Goal: Communication & Community: Answer question/provide support

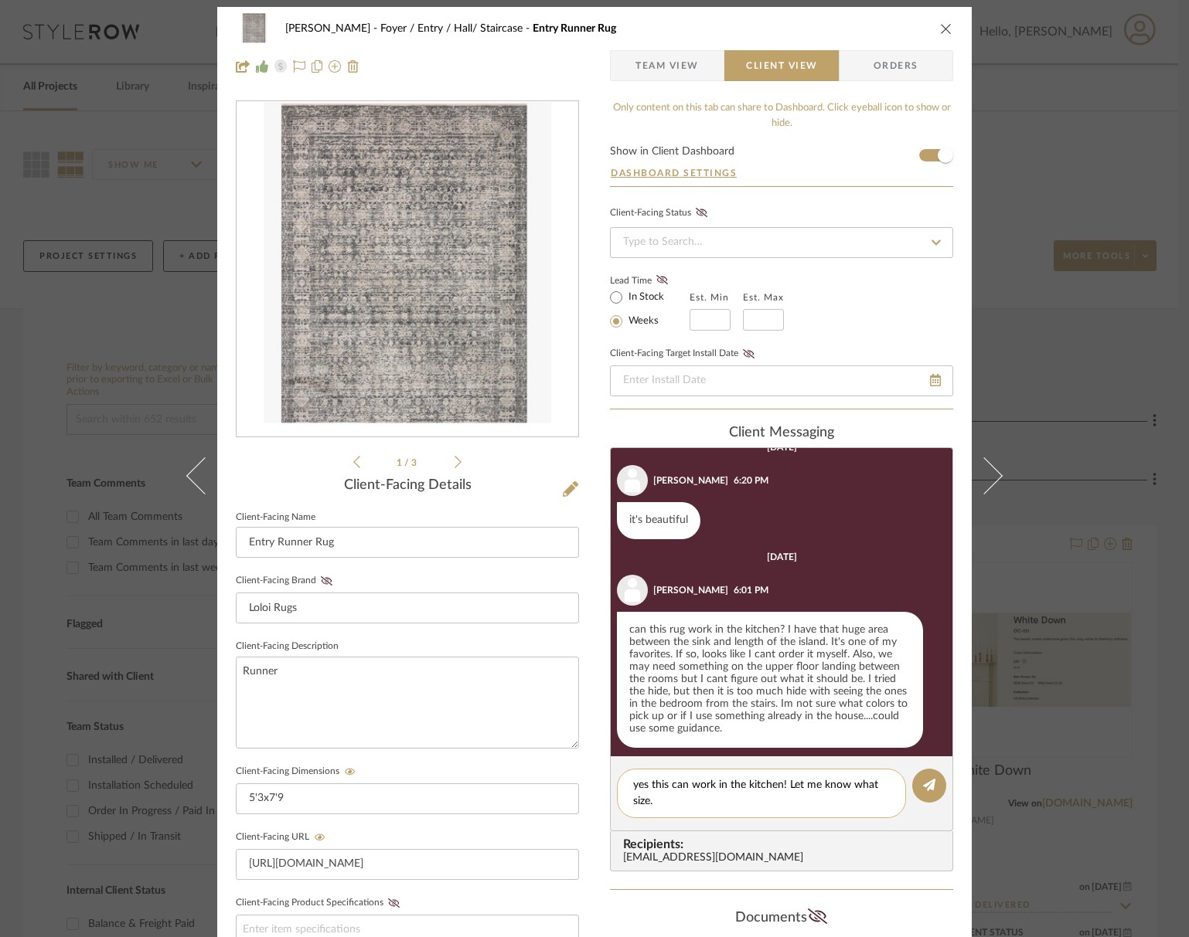
click at [646, 789] on textarea "yes this can work in the kitchen! Let me know what size." at bounding box center [761, 793] width 257 height 32
click at [645, 789] on textarea "yes this can work in the kitchen! Let me know what size." at bounding box center [761, 793] width 257 height 32
type textarea "yes this can work in the kitchen! Let me know what size."
drag, startPoint x: 944, startPoint y: 26, endPoint x: 937, endPoint y: 32, distance: 8.7
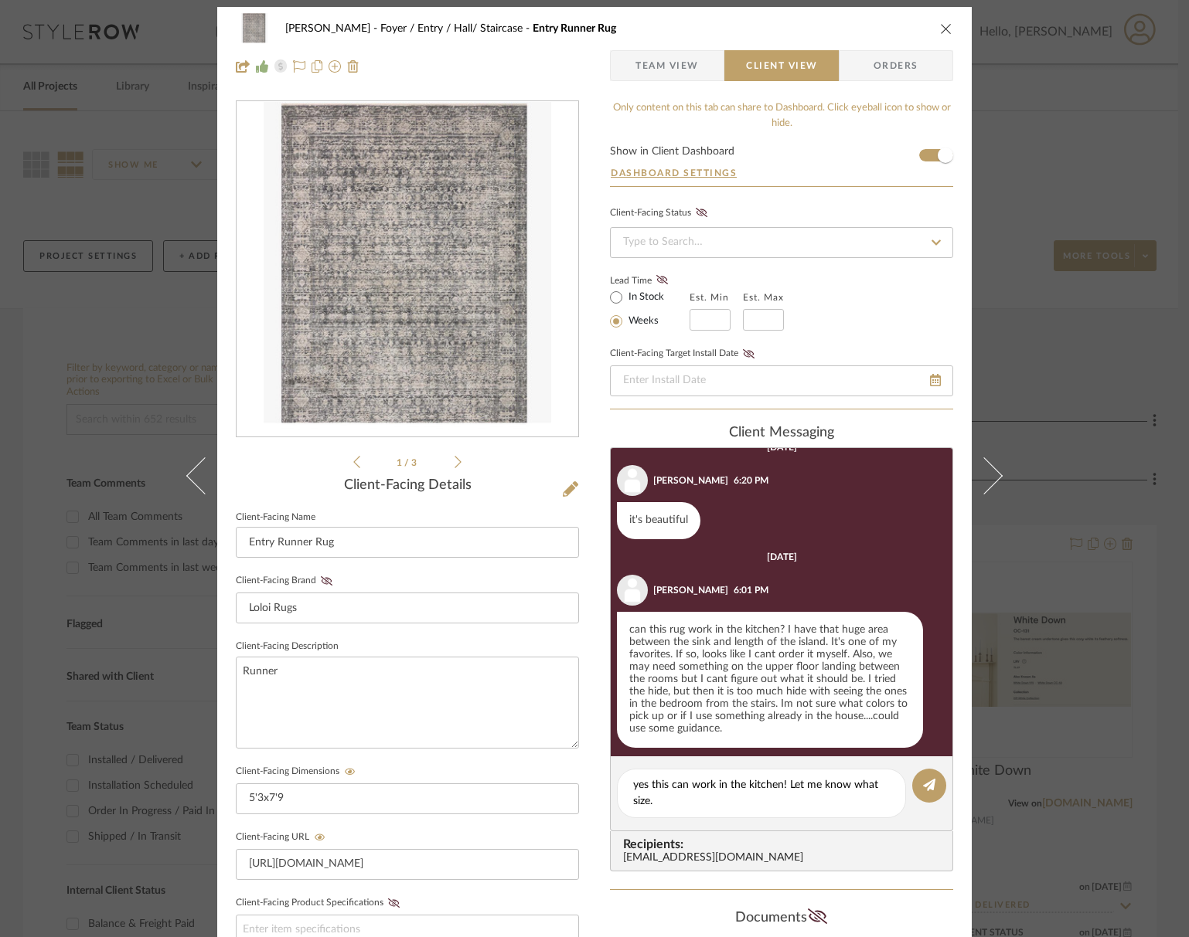
click at [944, 26] on icon "close" at bounding box center [946, 28] width 12 height 12
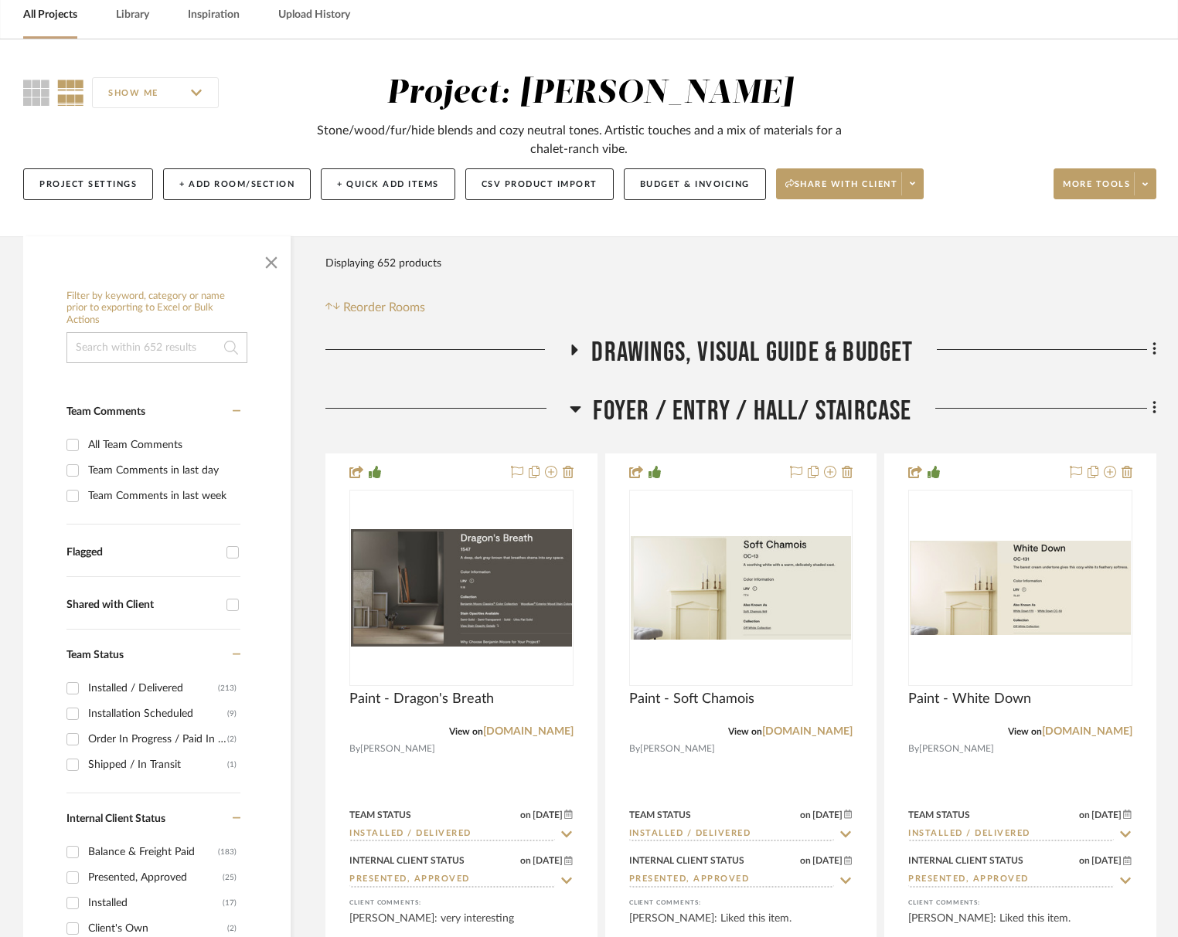
scroll to position [74, 0]
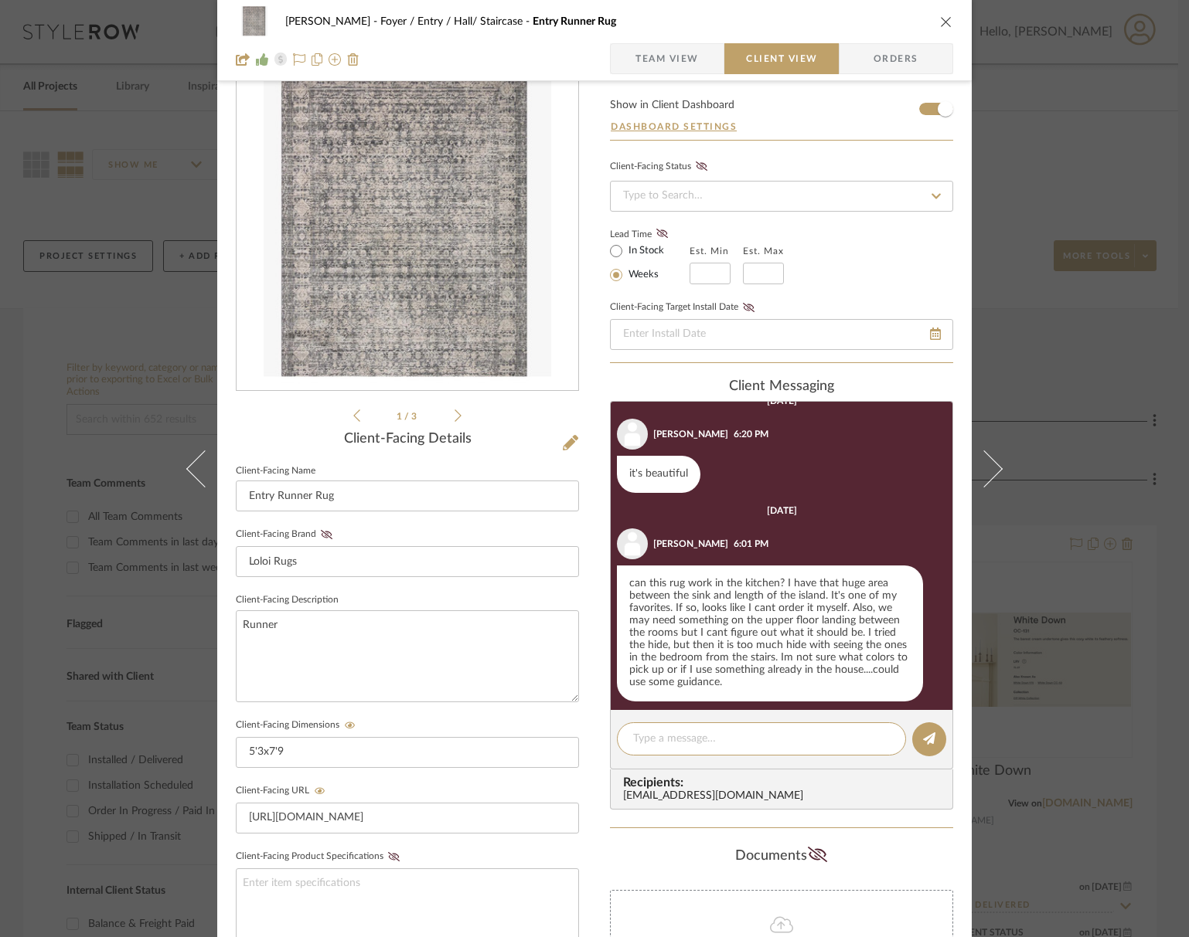
scroll to position [62, 0]
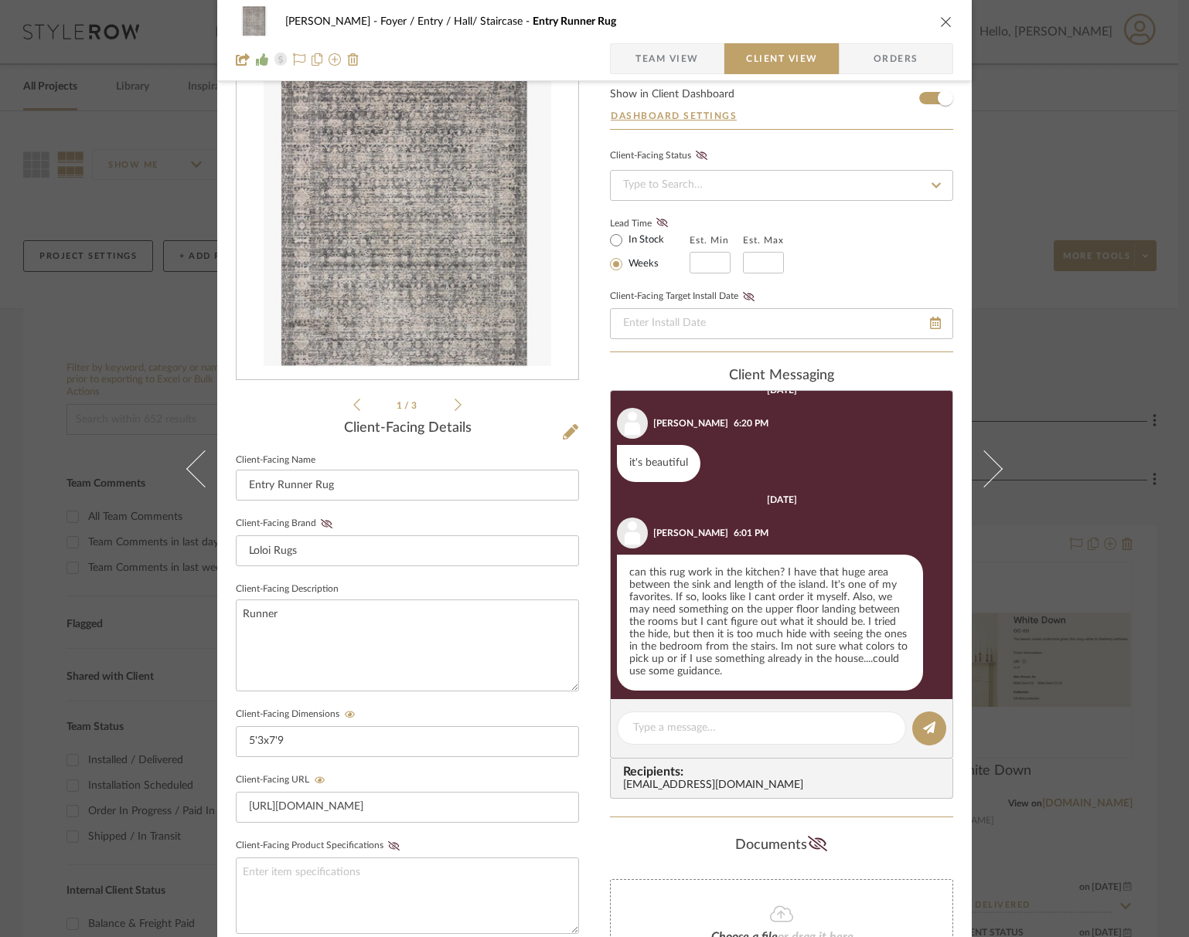
drag, startPoint x: 940, startPoint y: 18, endPoint x: 886, endPoint y: 109, distance: 105.6
click at [930, 52] on div "[PERSON_NAME] Foyer / Entry / Hall/ Staircase Entry Runner Rug Team View Client…" at bounding box center [594, 40] width 754 height 81
click at [736, 737] on textarea at bounding box center [761, 728] width 257 height 16
type textarea "yes this will work in kitchen - size 2'7x10?"
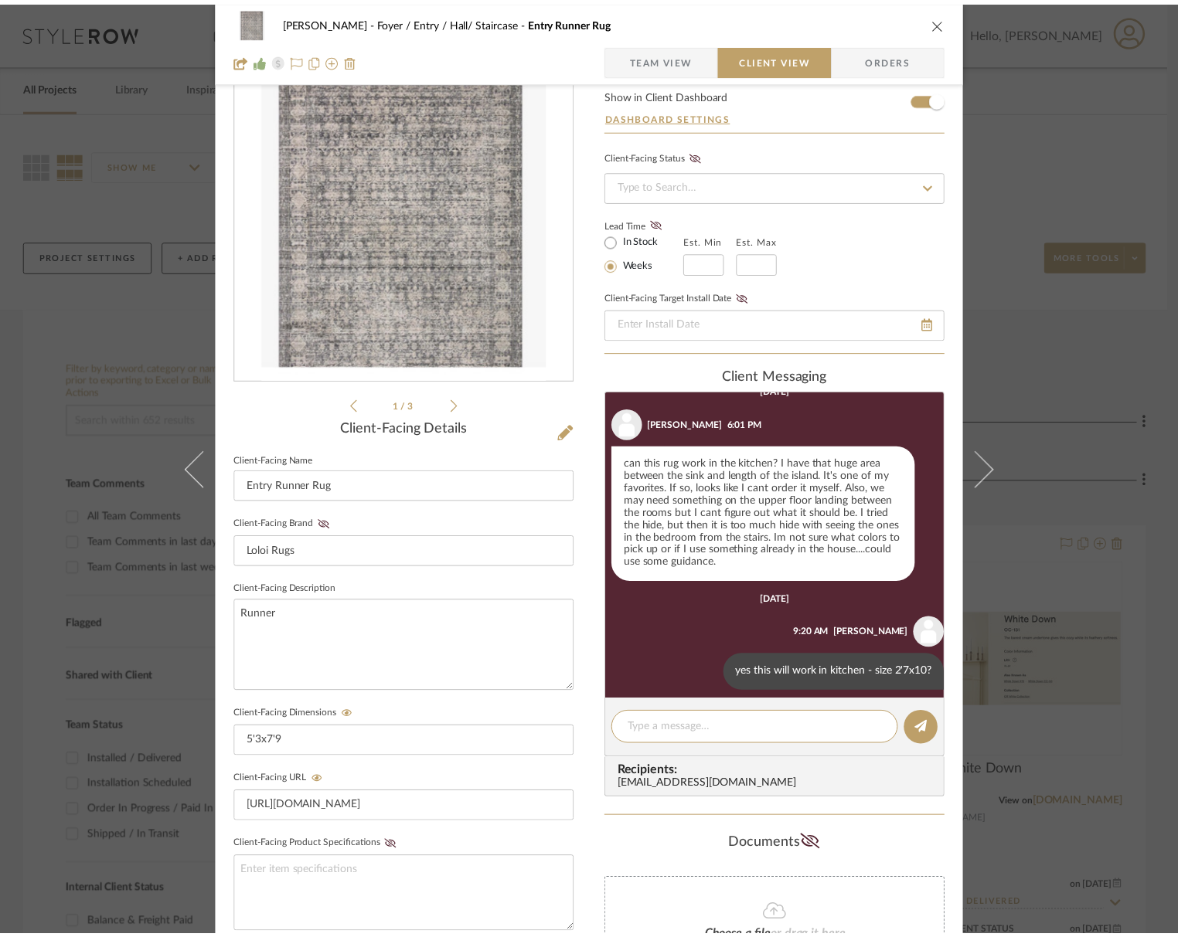
scroll to position [1590, 0]
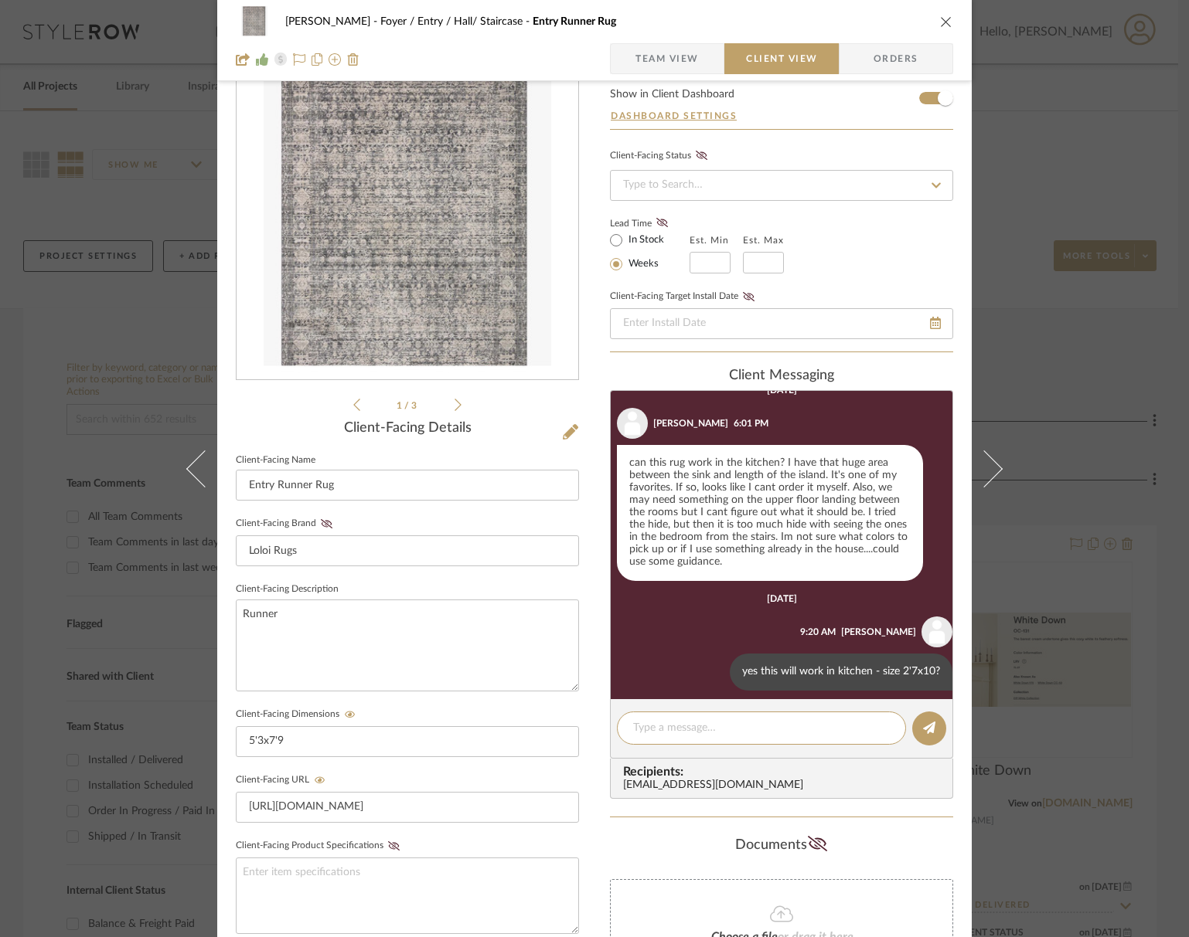
click at [942, 23] on icon "close" at bounding box center [946, 21] width 12 height 12
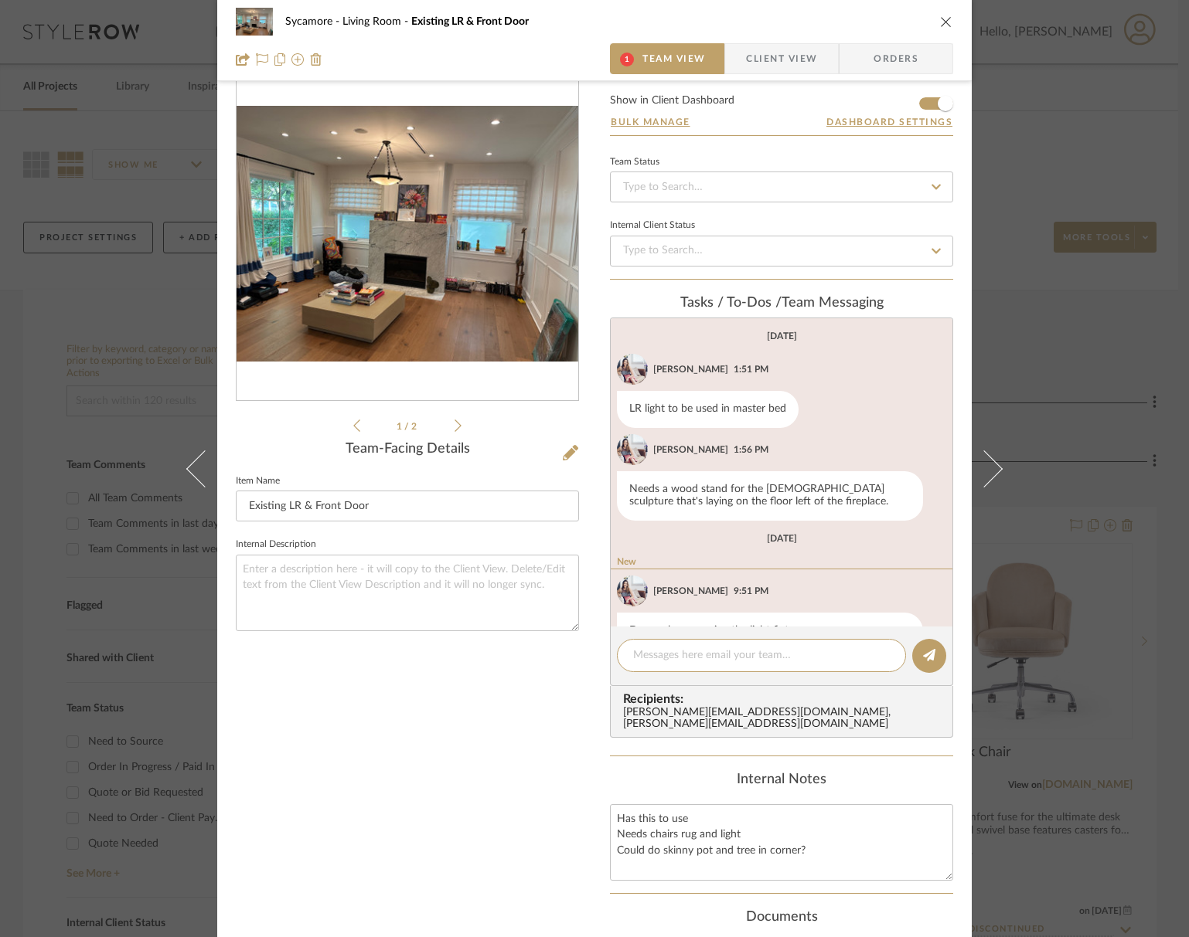
scroll to position [42, 0]
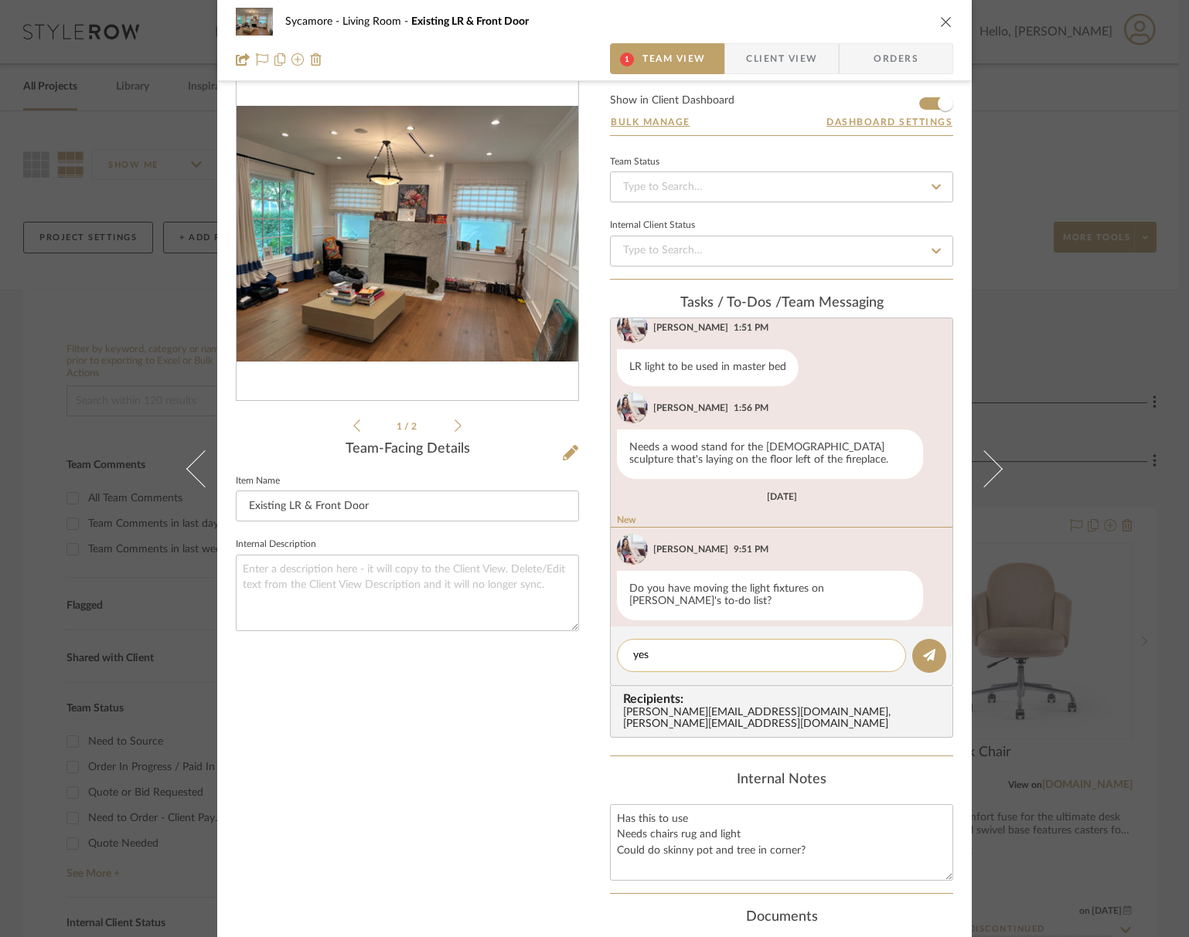
click at [699, 665] on div "yes" at bounding box center [761, 655] width 289 height 33
click at [697, 655] on textarea "yes" at bounding box center [761, 656] width 257 height 16
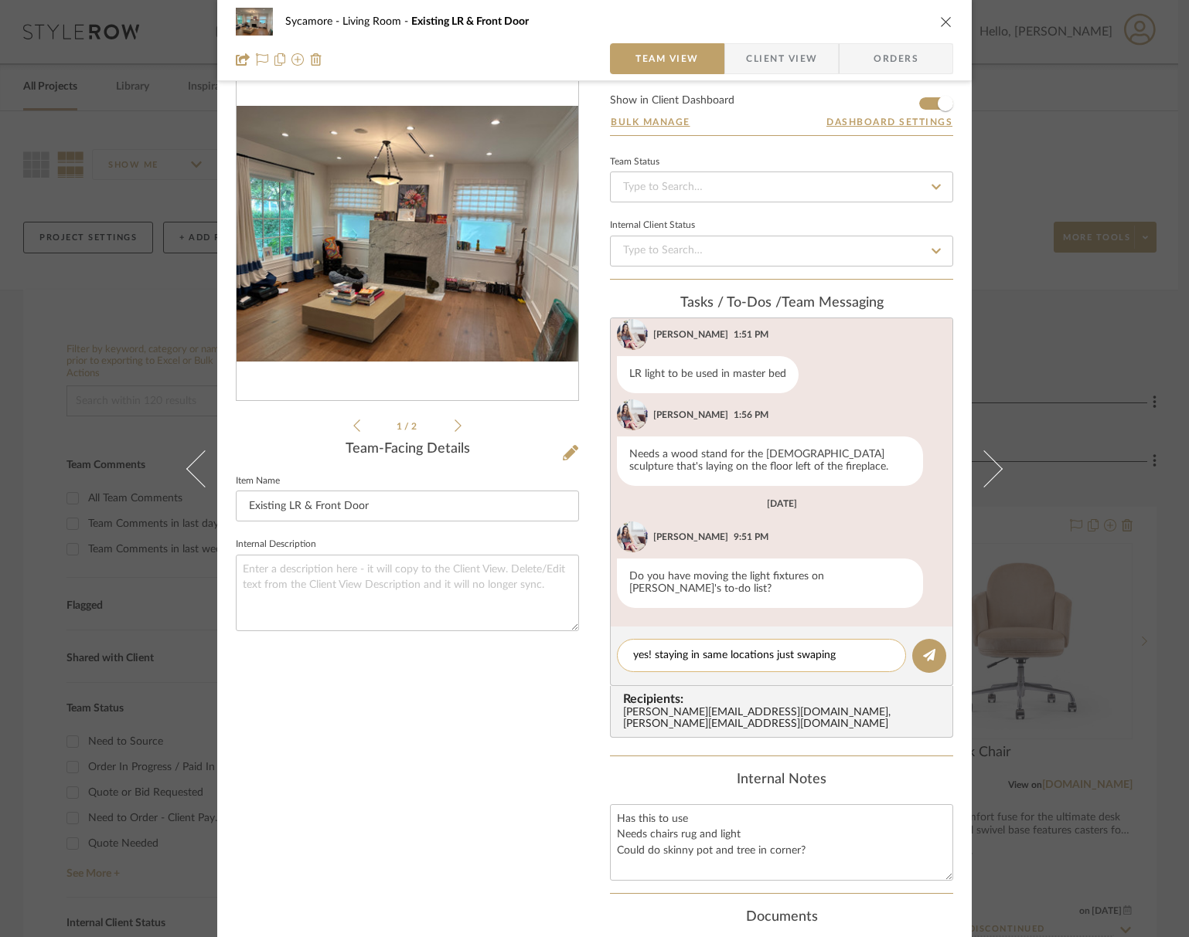
scroll to position [23, 0]
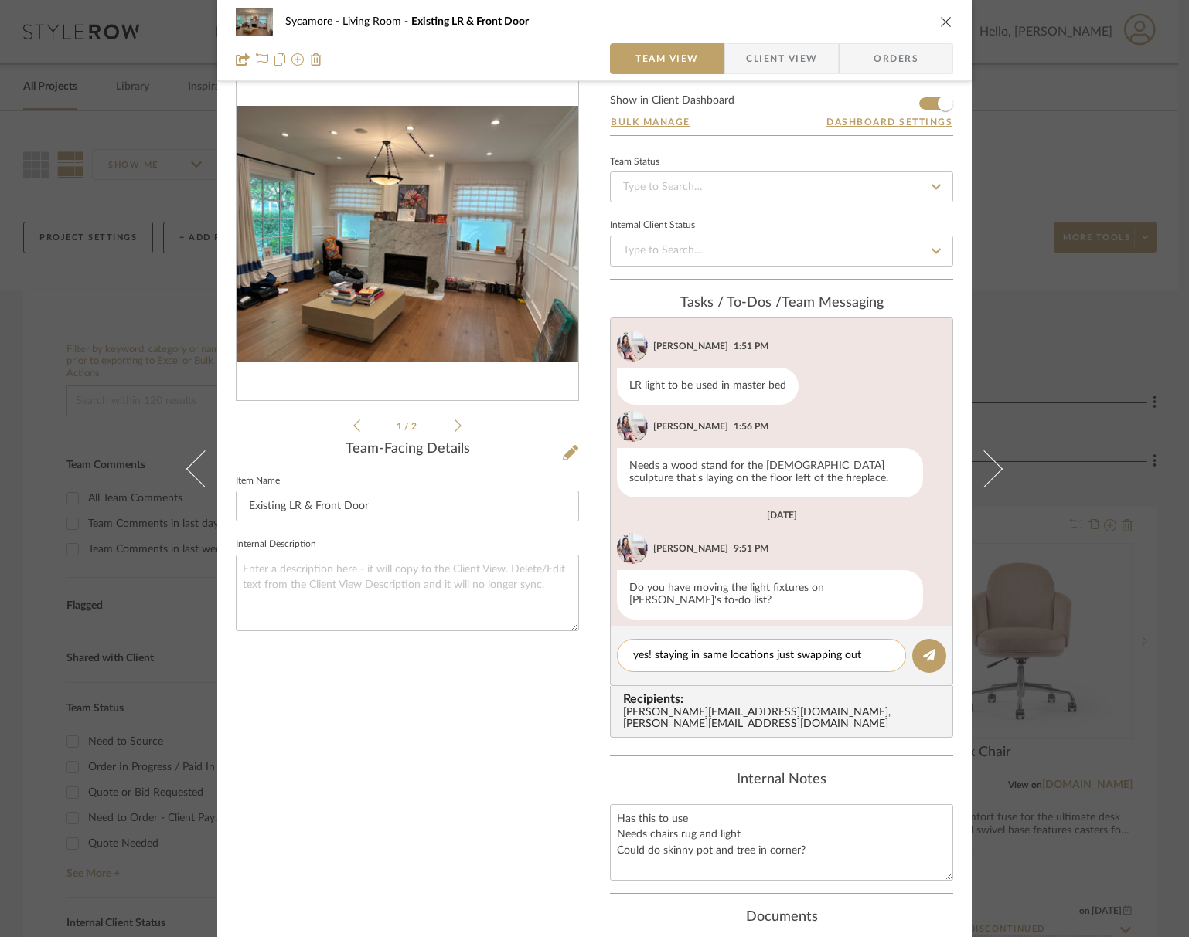
type textarea "yes! staying in same locations just swapping out."
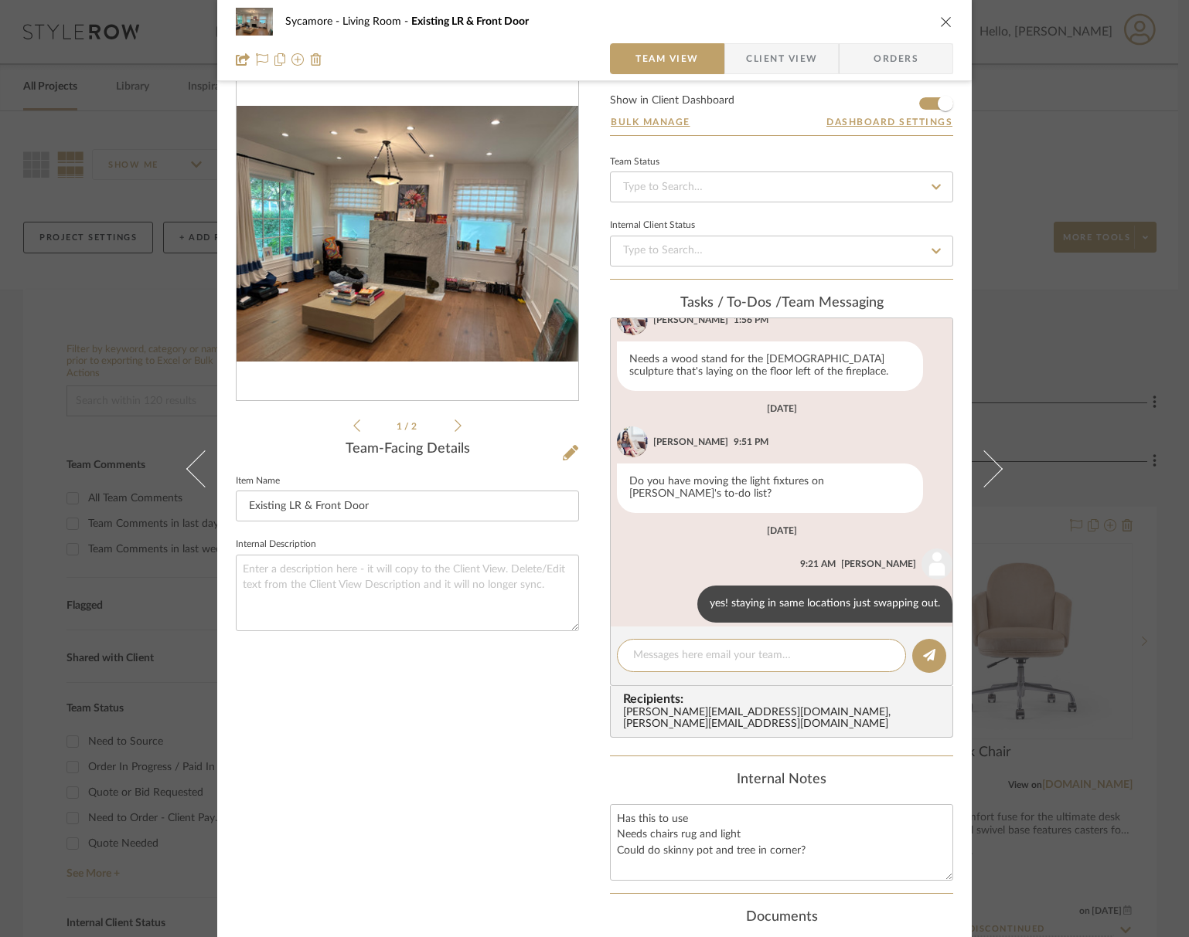
scroll to position [133, 0]
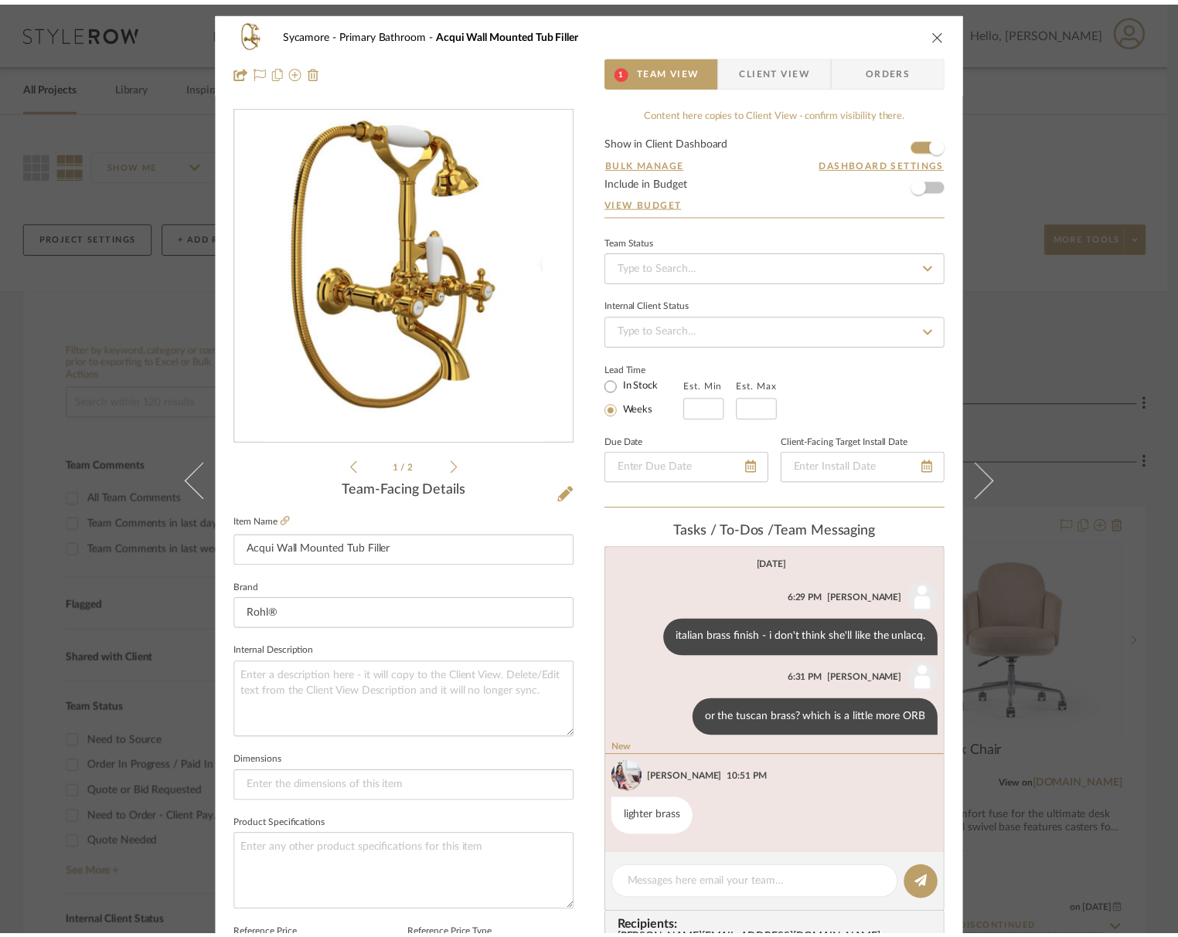
scroll to position [148, 0]
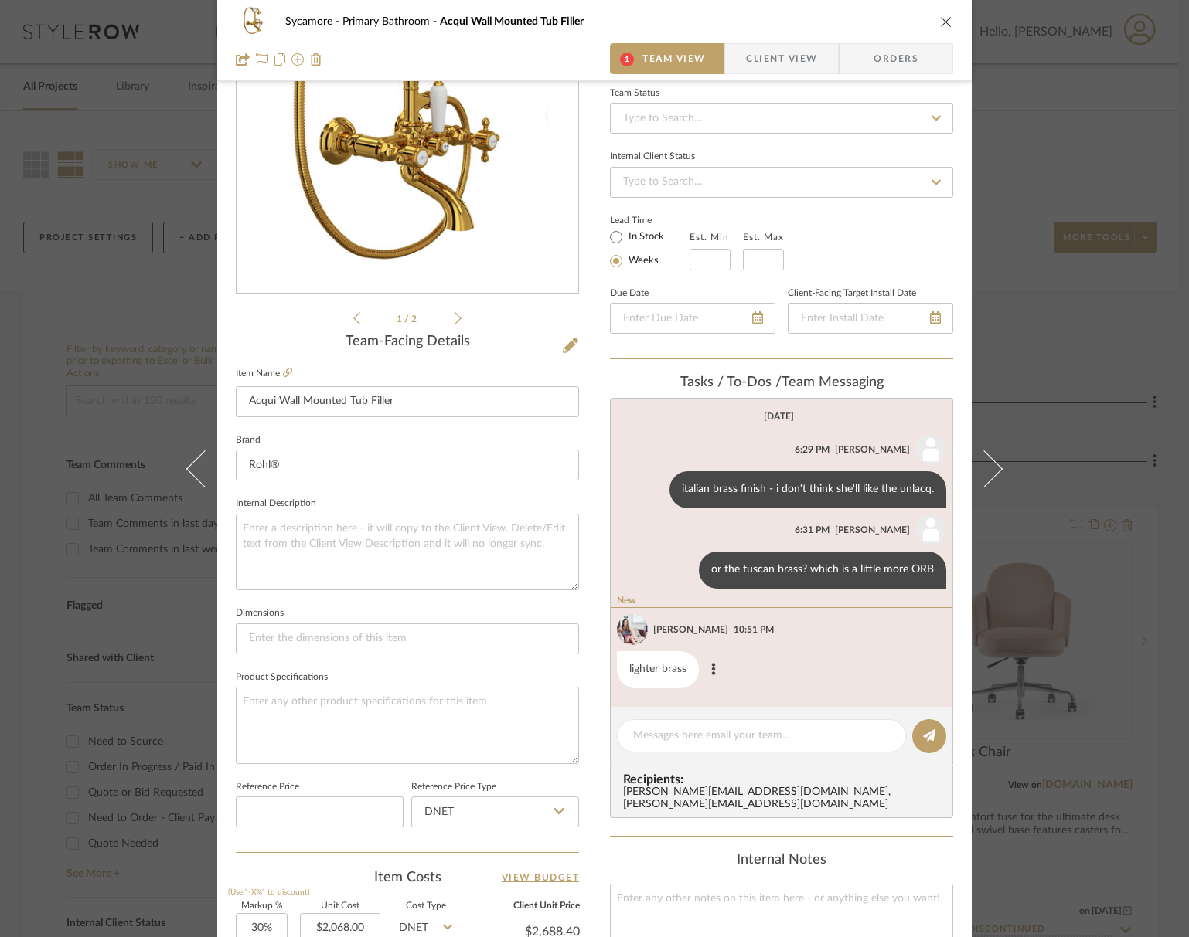
click at [662, 666] on div "lighter brass" at bounding box center [658, 669] width 82 height 37
click at [691, 744] on div at bounding box center [761, 736] width 289 height 33
click at [690, 739] on textarea at bounding box center [761, 736] width 257 height 16
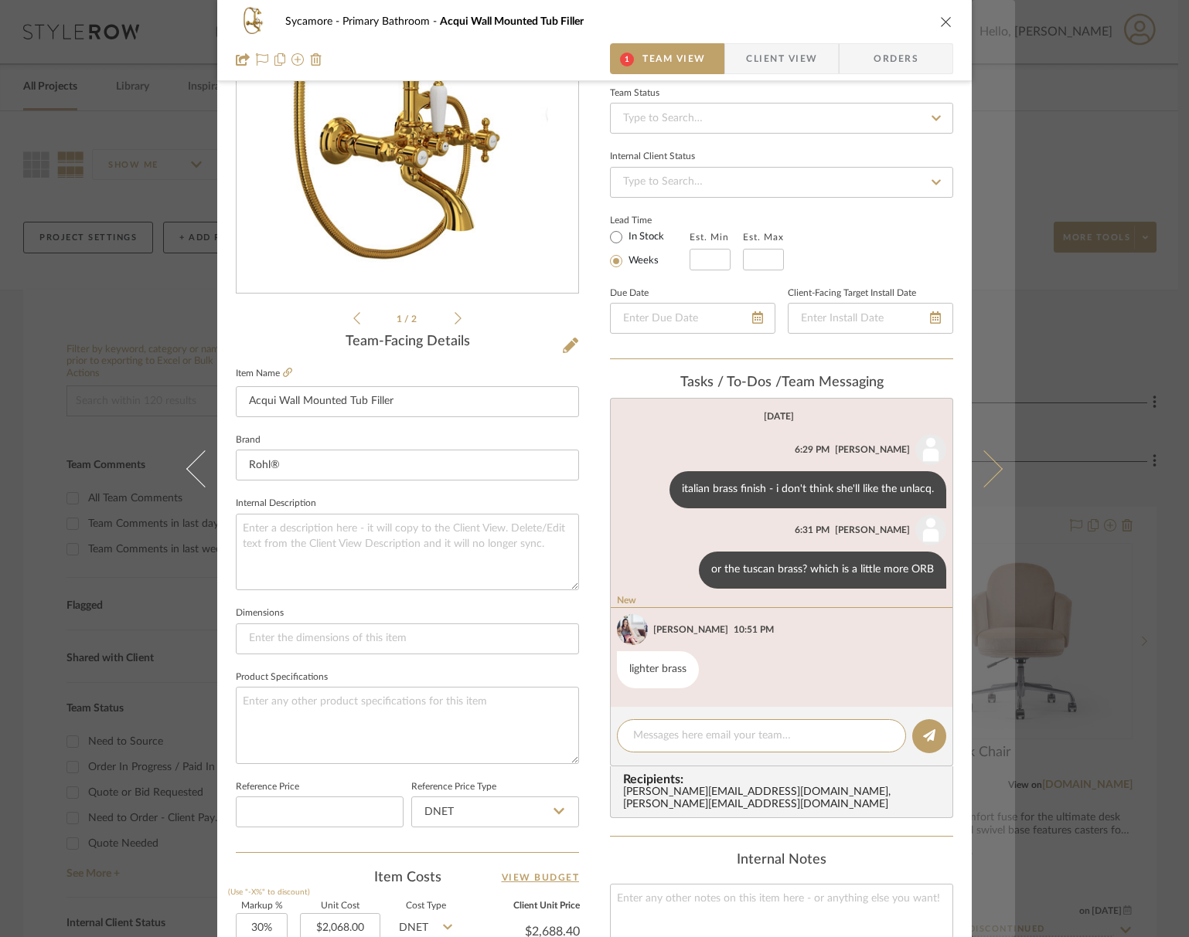
drag, startPoint x: 937, startPoint y: 20, endPoint x: 991, endPoint y: 12, distance: 54.0
click at [940, 19] on icon "close" at bounding box center [946, 21] width 12 height 12
